Goal: Use online tool/utility: Utilize a website feature to perform a specific function

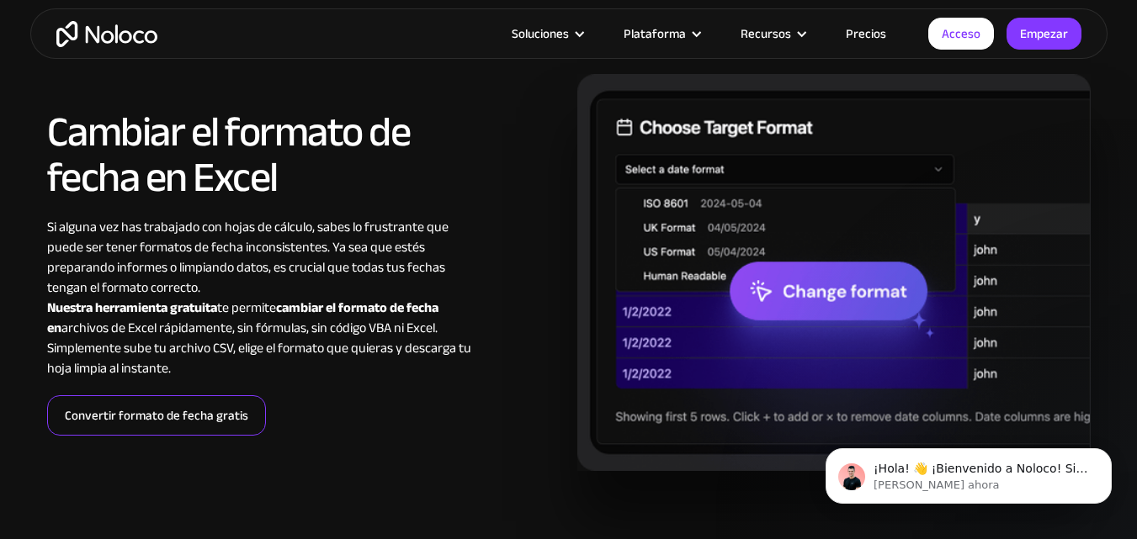
click at [194, 417] on font "Convertir formato de fecha gratis" at bounding box center [156, 416] width 183 height 24
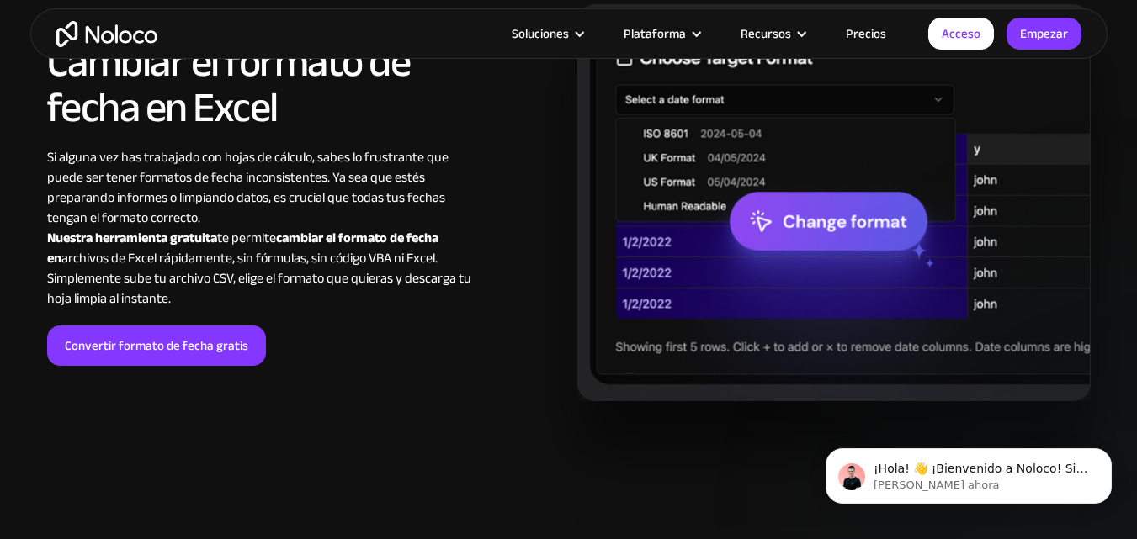
scroll to position [2219, 0]
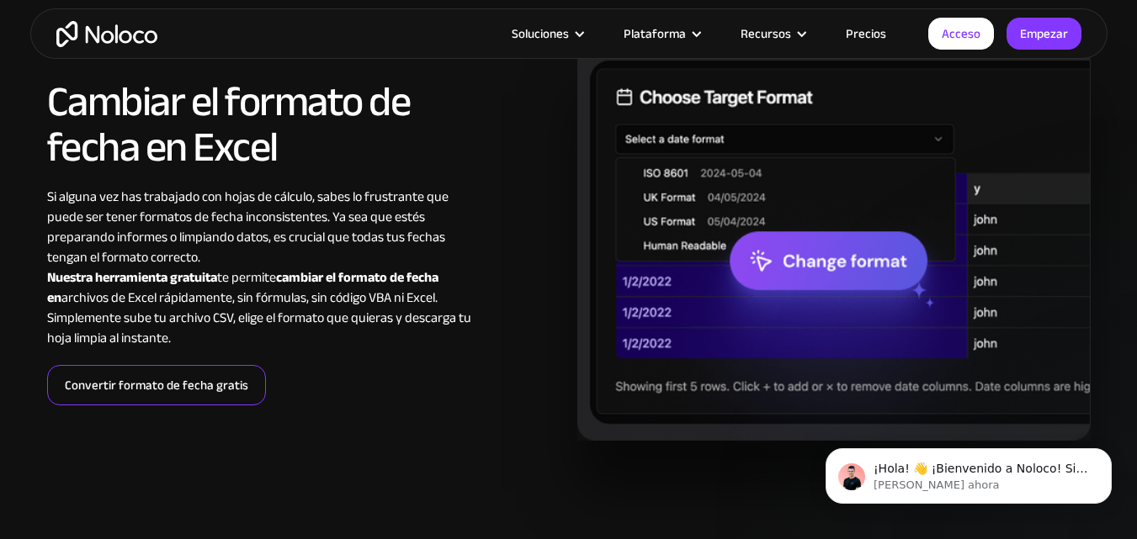
click at [240, 385] on font "Convertir formato de fecha gratis" at bounding box center [156, 386] width 183 height 24
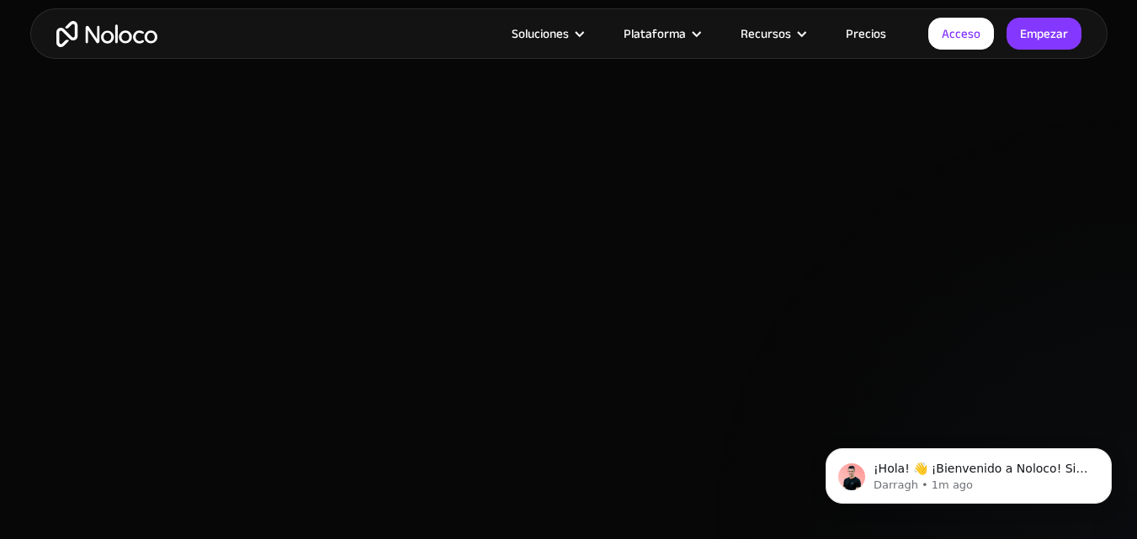
scroll to position [451, 0]
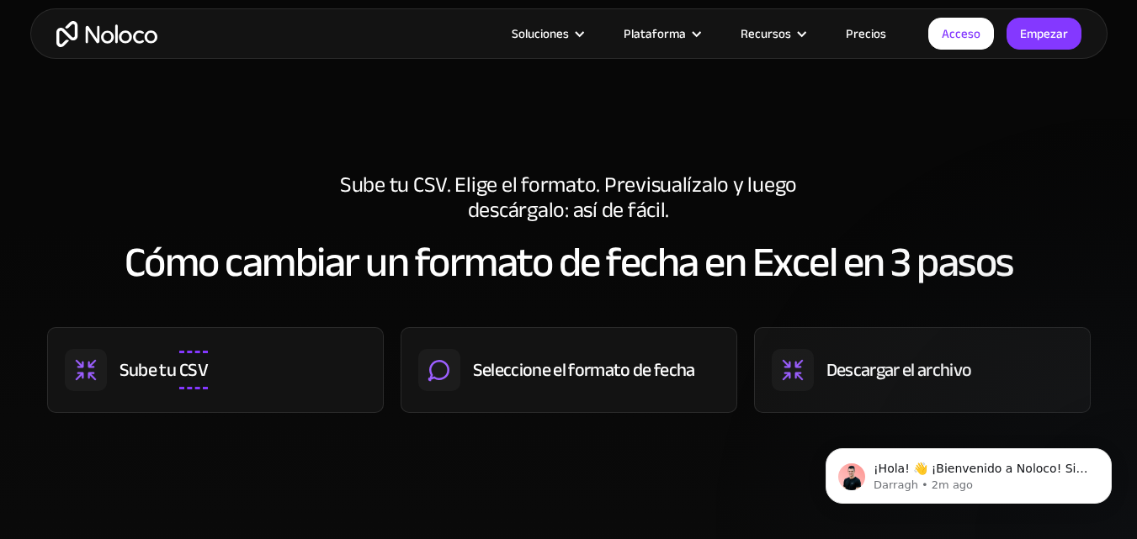
scroll to position [1010, 0]
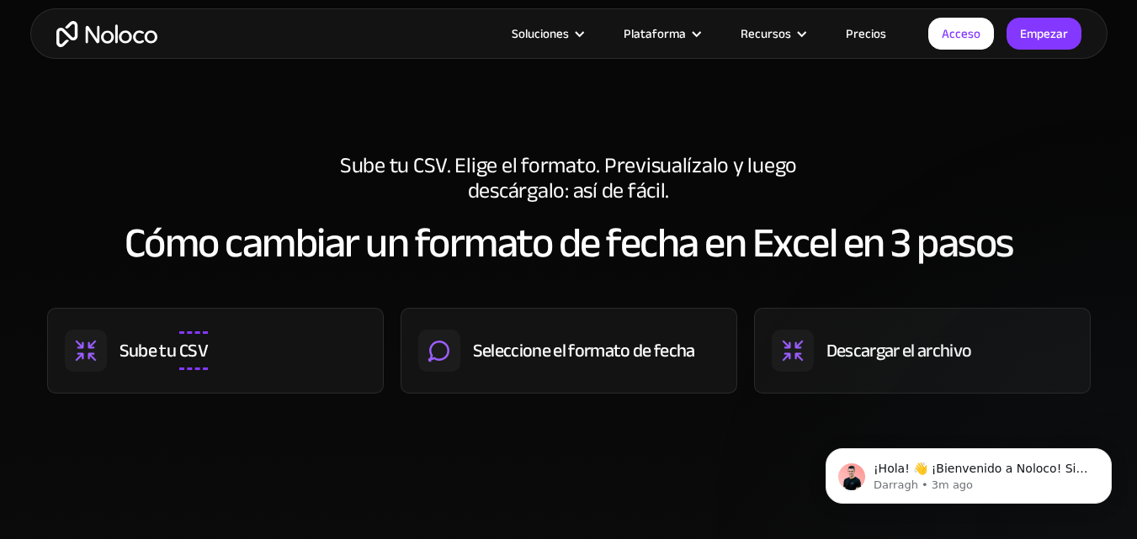
click at [244, 359] on div "Sube tu CSV" at bounding box center [215, 351] width 337 height 86
click at [187, 348] on font "CSV" at bounding box center [193, 350] width 29 height 35
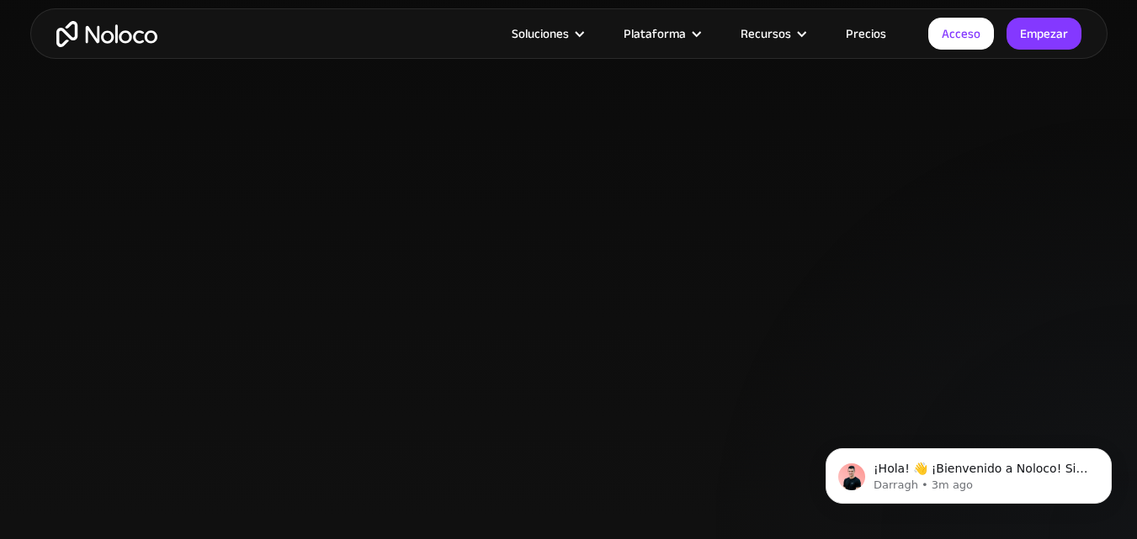
scroll to position [1447, 0]
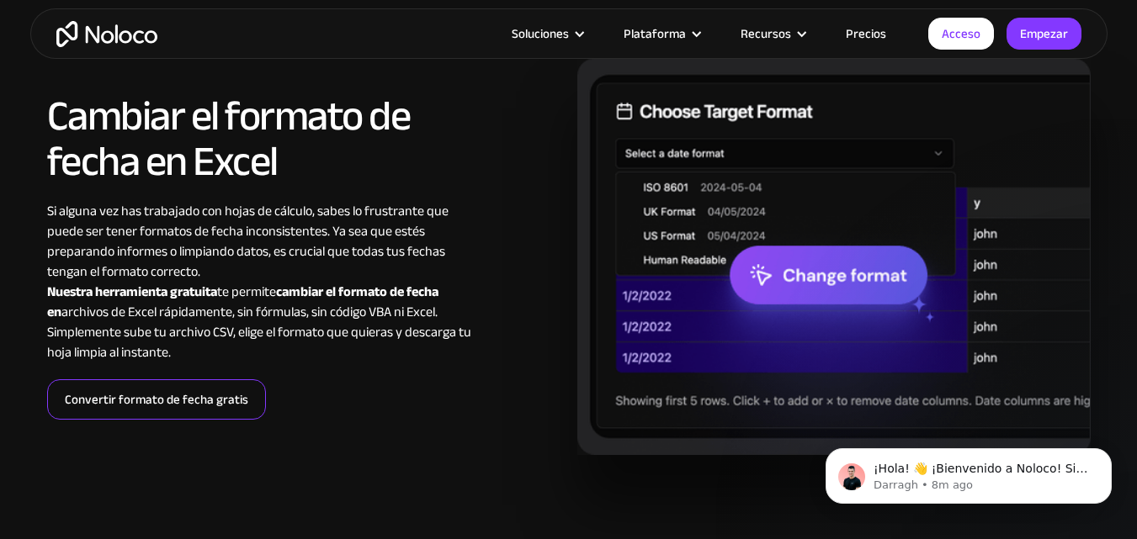
click at [199, 401] on font "Convertir formato de fecha gratis" at bounding box center [156, 400] width 183 height 24
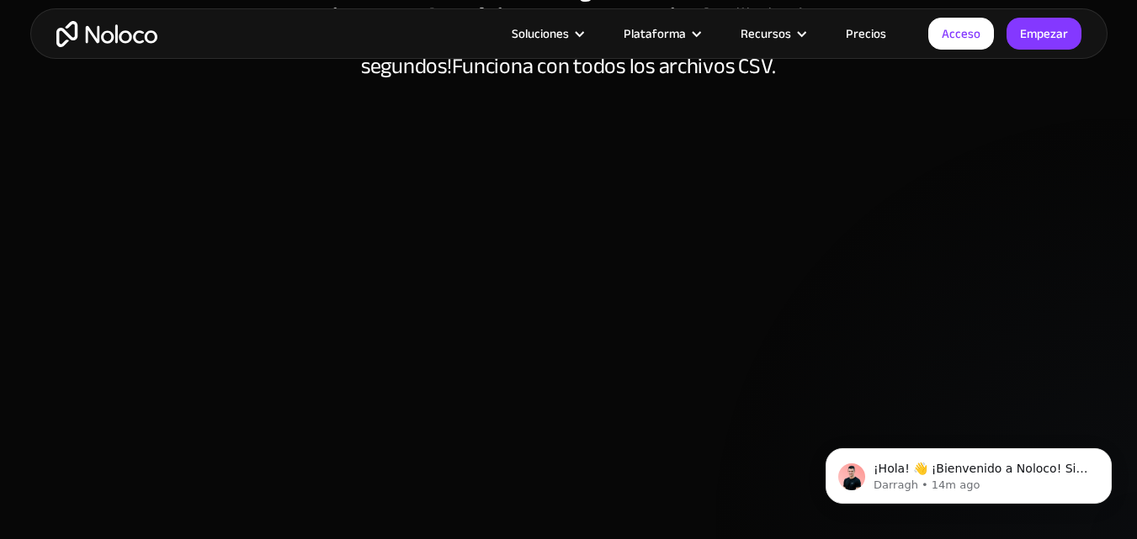
scroll to position [367, 0]
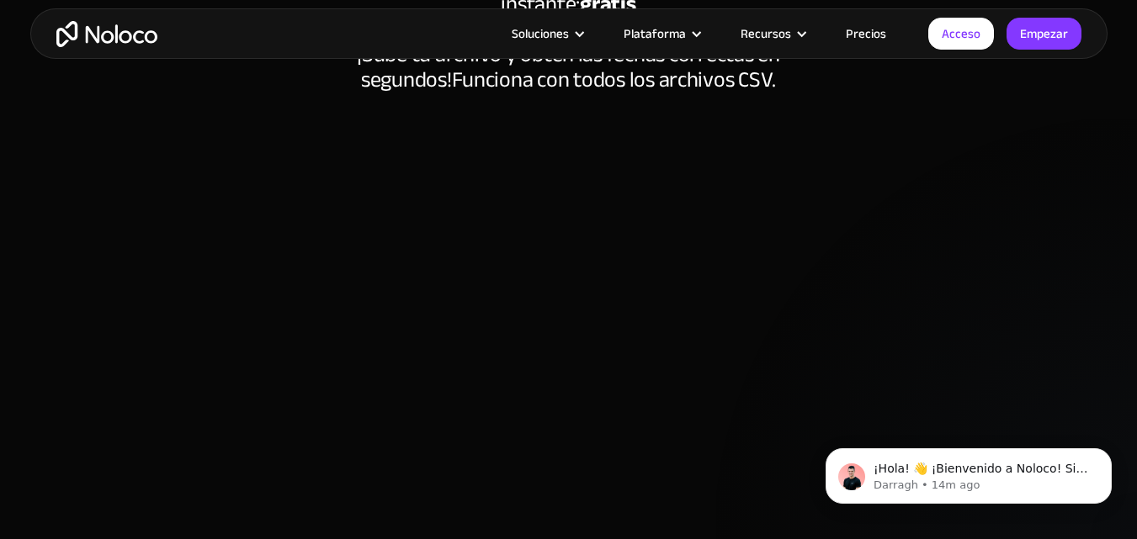
click at [206, 380] on div at bounding box center [569, 453] width 1044 height 670
